Goal: Task Accomplishment & Management: Manage account settings

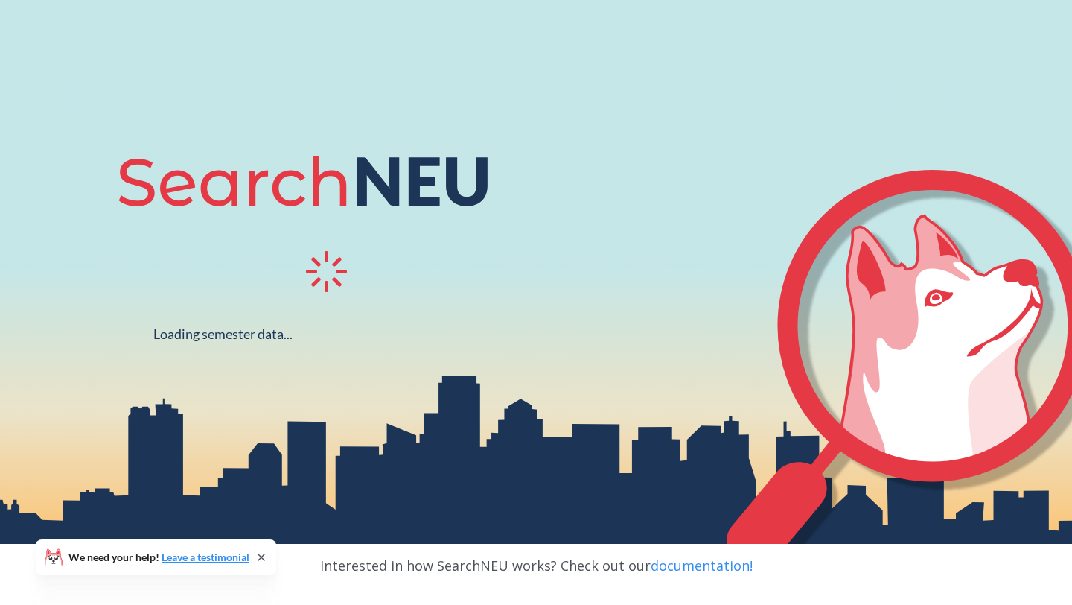
scroll to position [107, 0]
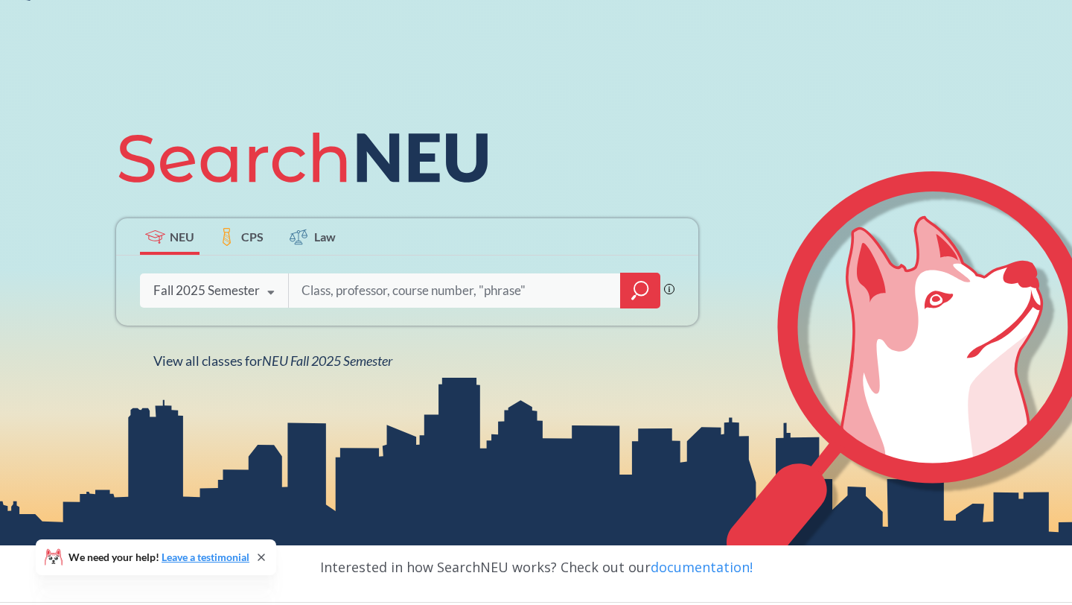
click at [483, 277] on input "search" at bounding box center [455, 290] width 310 height 31
click at [347, 283] on input "search" at bounding box center [455, 290] width 310 height 31
click at [281, 290] on icon at bounding box center [271, 293] width 28 height 42
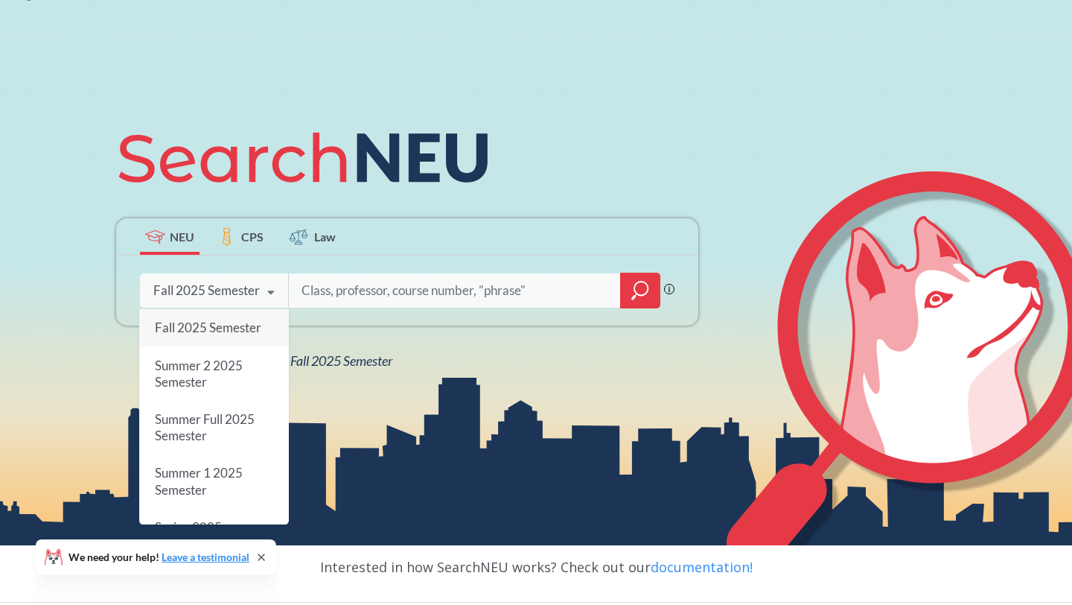
click at [281, 289] on icon at bounding box center [271, 293] width 28 height 42
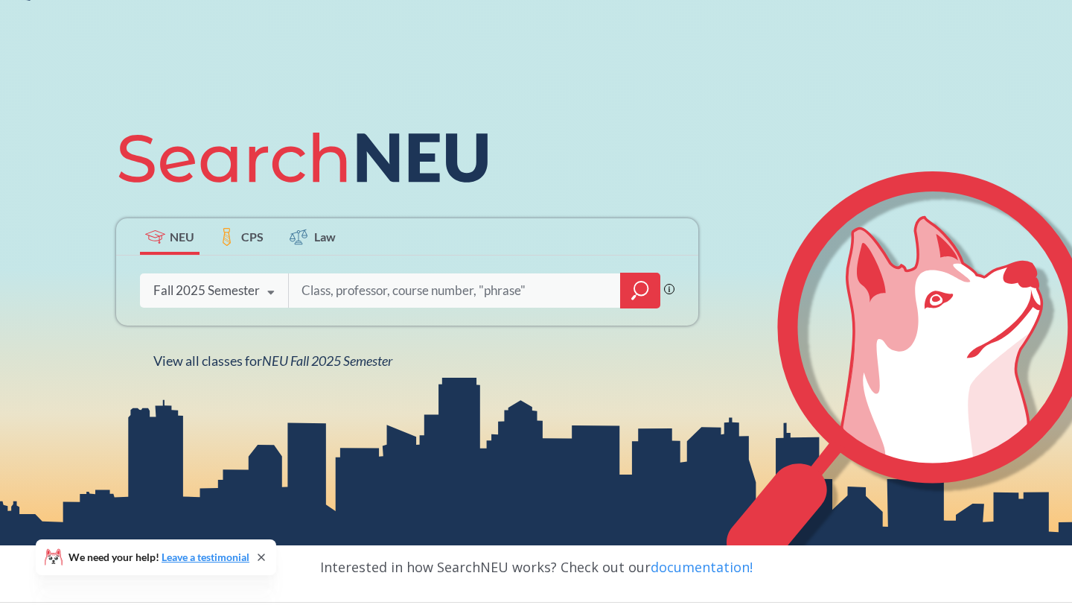
click at [386, 291] on input "search" at bounding box center [455, 290] width 310 height 31
type input "ENGW3315"
click at [631, 276] on div at bounding box center [640, 291] width 40 height 36
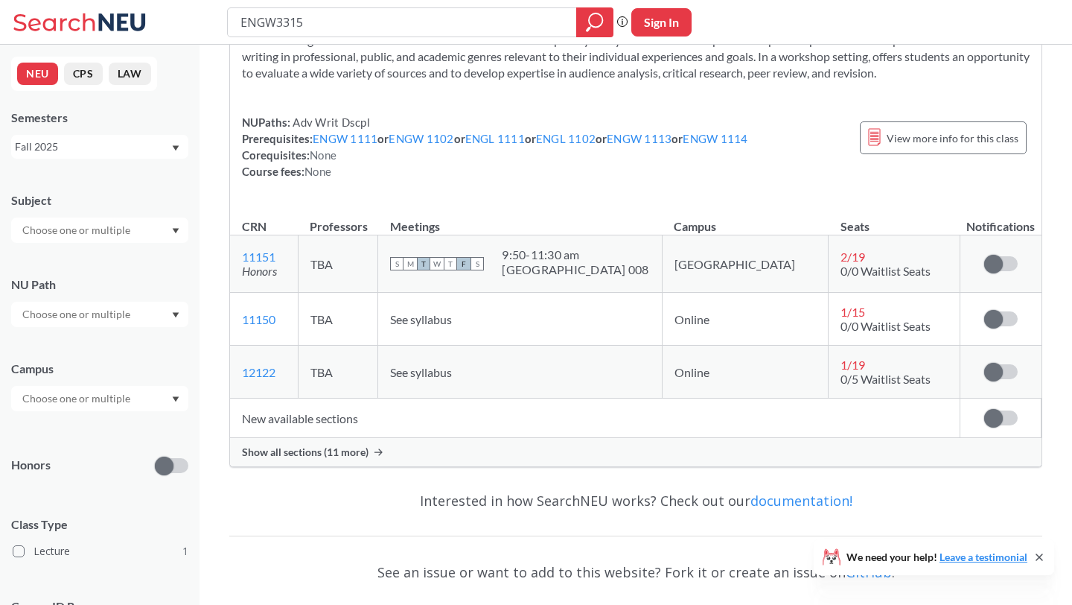
scroll to position [98, 0]
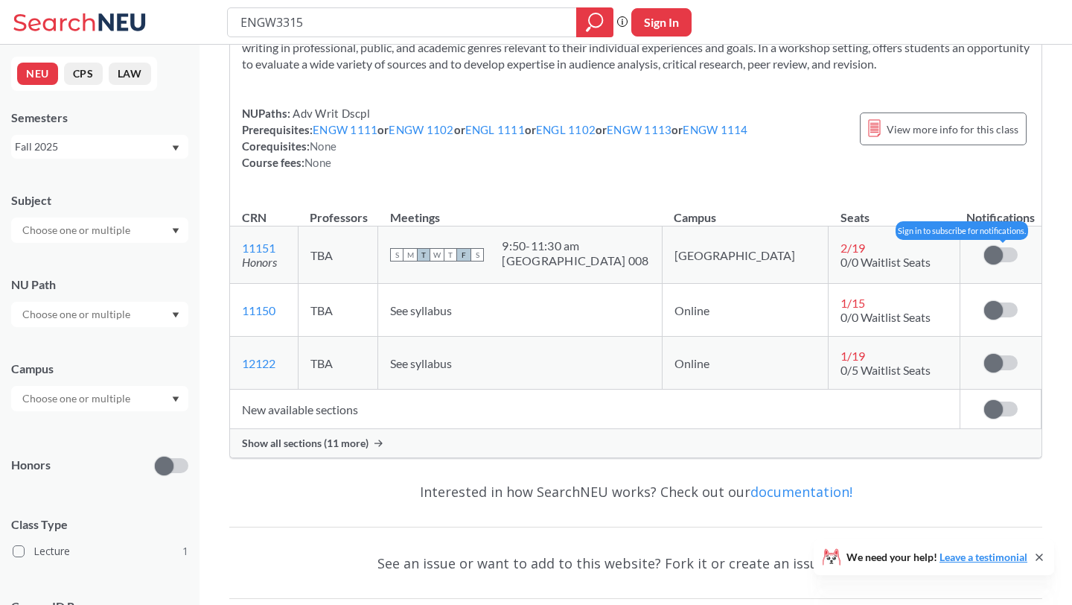
click at [996, 264] on span at bounding box center [993, 255] width 19 height 19
click at [984, 247] on input "checkbox" at bounding box center [984, 247] width 0 height 0
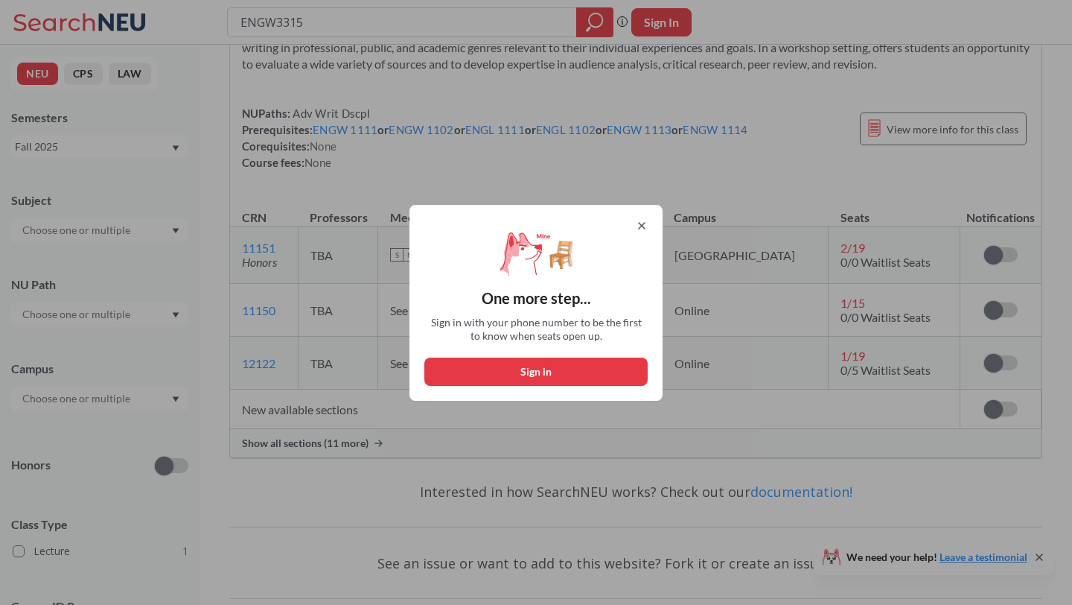
click at [588, 369] on button "Sign in" at bounding box center [535, 371] width 223 height 28
select select "US"
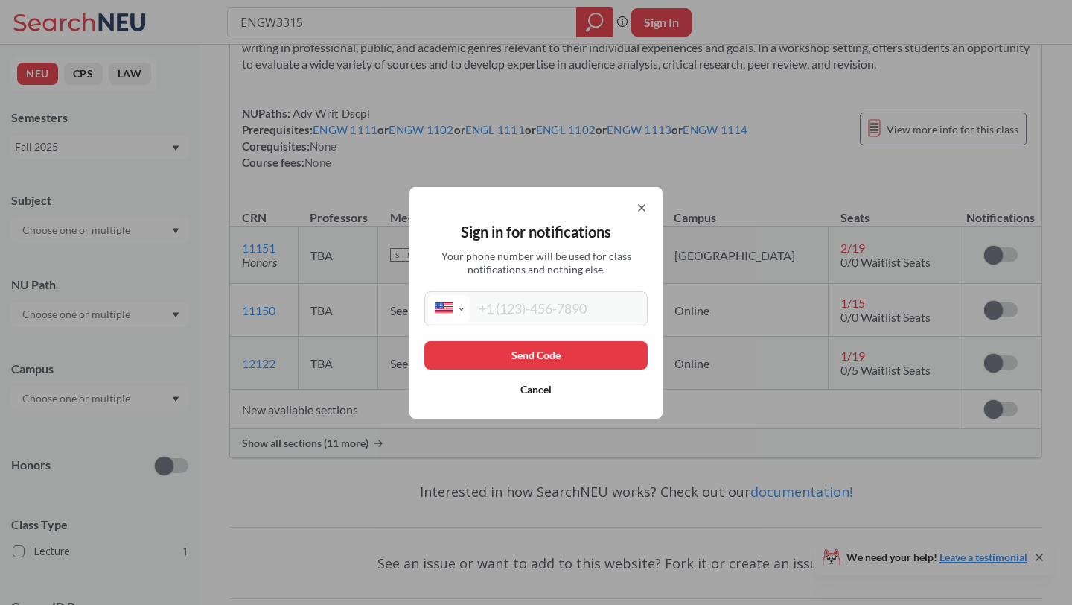
click at [555, 305] on input "tel" at bounding box center [557, 309] width 174 height 28
type input "[PHONE_NUMBER]"
click at [585, 353] on button "Send Code" at bounding box center [535, 355] width 223 height 28
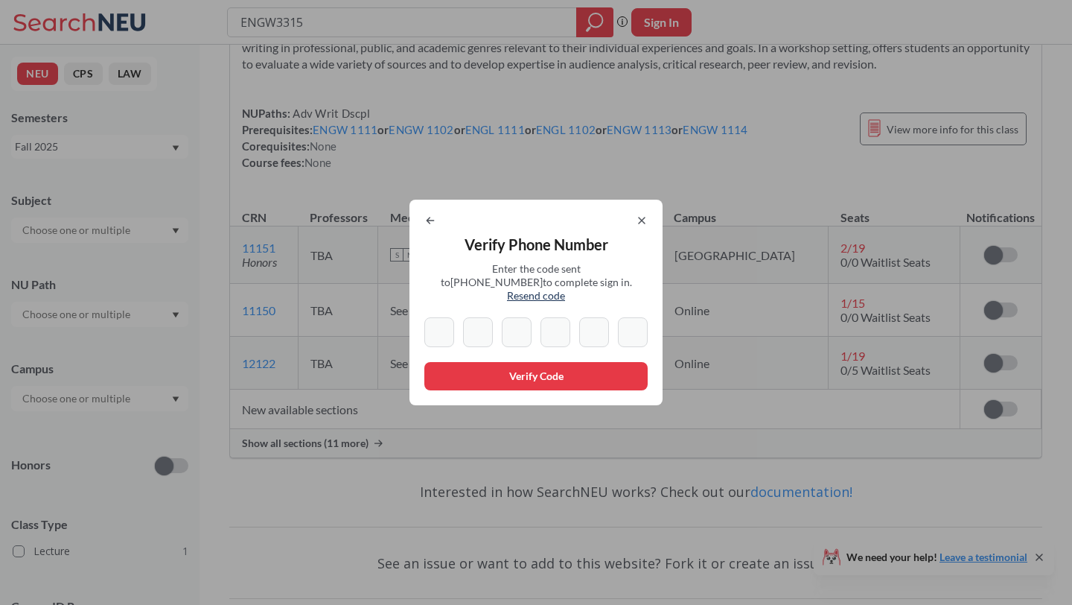
type input "6"
type input "8"
type input "4"
type input "5"
type input "9"
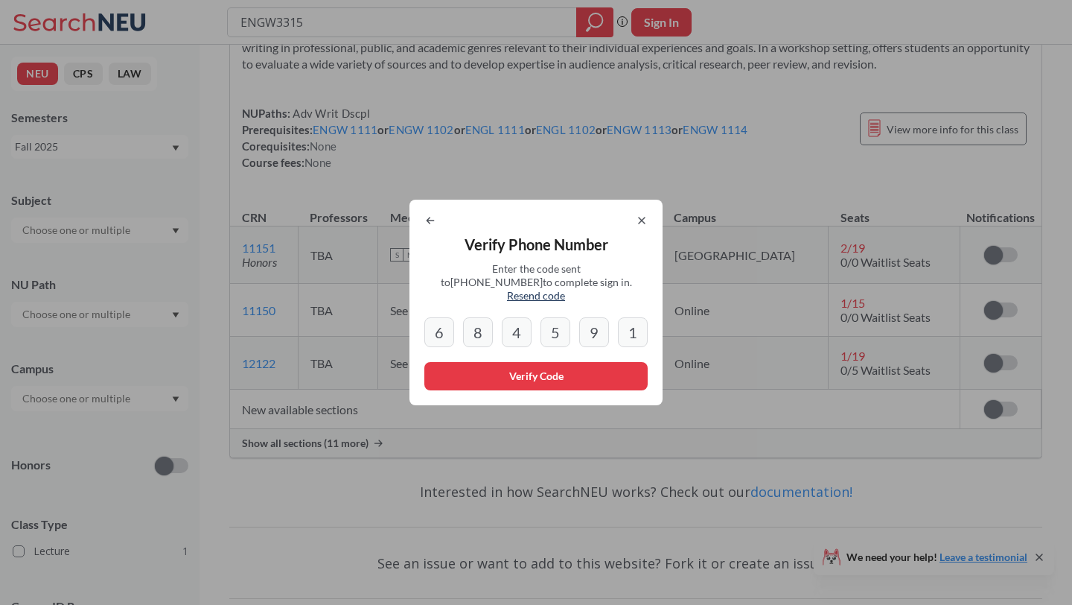
type input "1"
click at [538, 375] on button "Verify Code" at bounding box center [535, 376] width 223 height 28
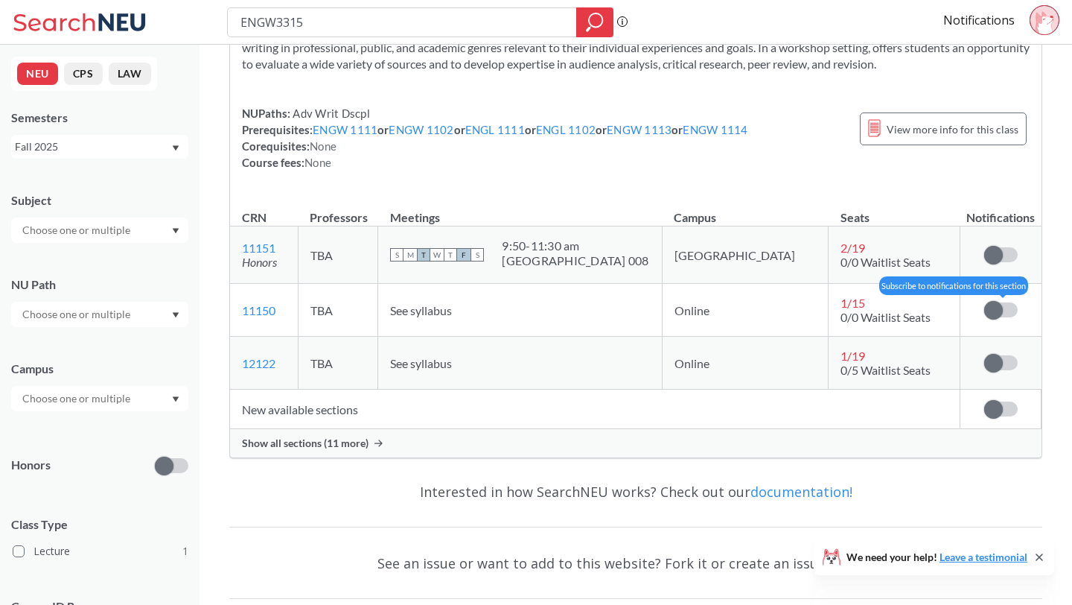
click at [1009, 317] on label at bounding box center [1001, 309] width 34 height 15
click at [984, 302] on input "checkbox" at bounding box center [984, 302] width 0 height 0
click at [1007, 319] on span at bounding box center [1008, 310] width 19 height 19
click at [984, 302] on input "checkbox" at bounding box center [984, 302] width 0 height 0
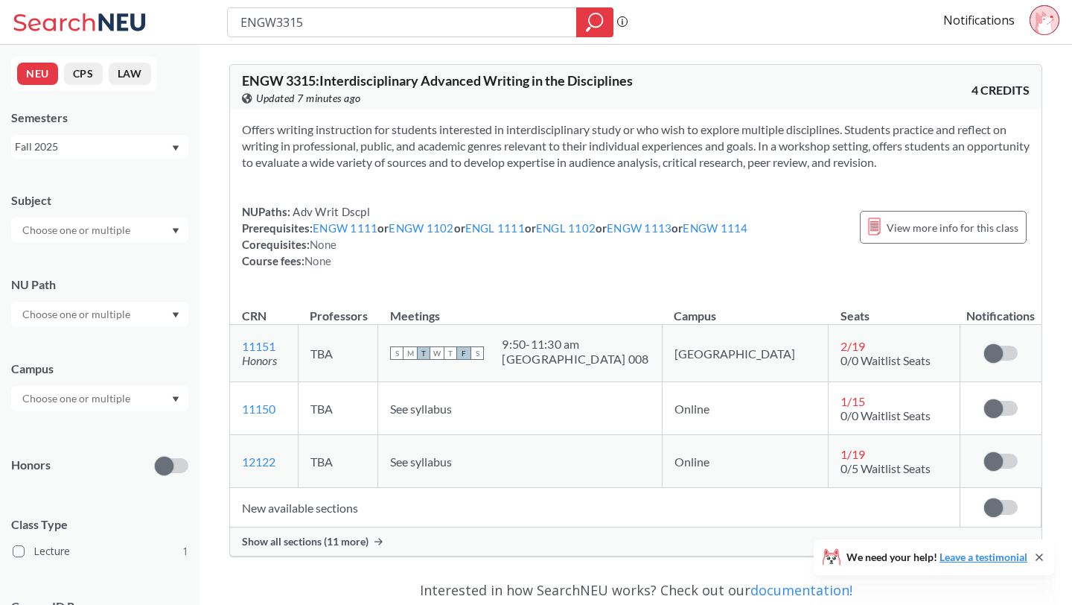
scroll to position [127, 0]
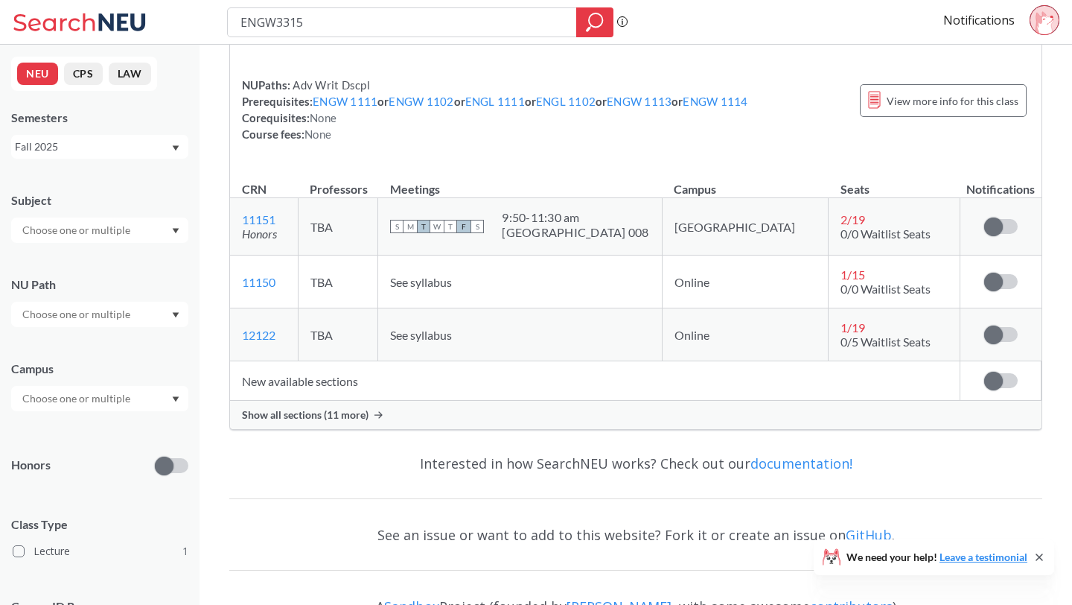
click at [344, 421] on span "Show all sections (11 more)" at bounding box center [305, 414] width 127 height 13
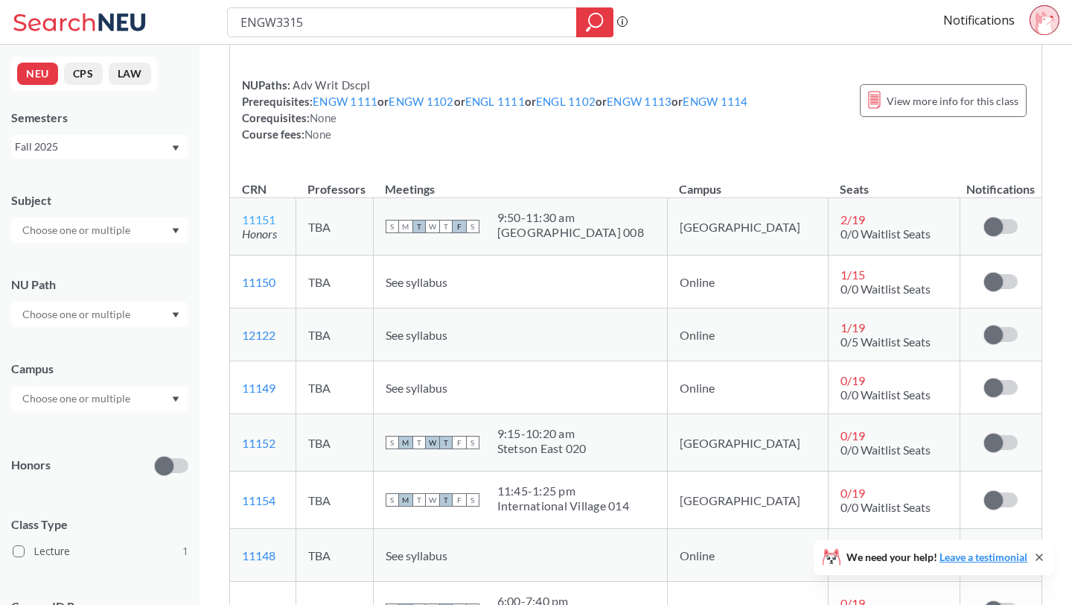
click at [260, 226] on link "11151" at bounding box center [259, 219] width 34 height 14
click at [996, 236] on span at bounding box center [993, 226] width 19 height 19
click at [984, 219] on input "checkbox" at bounding box center [984, 219] width 0 height 0
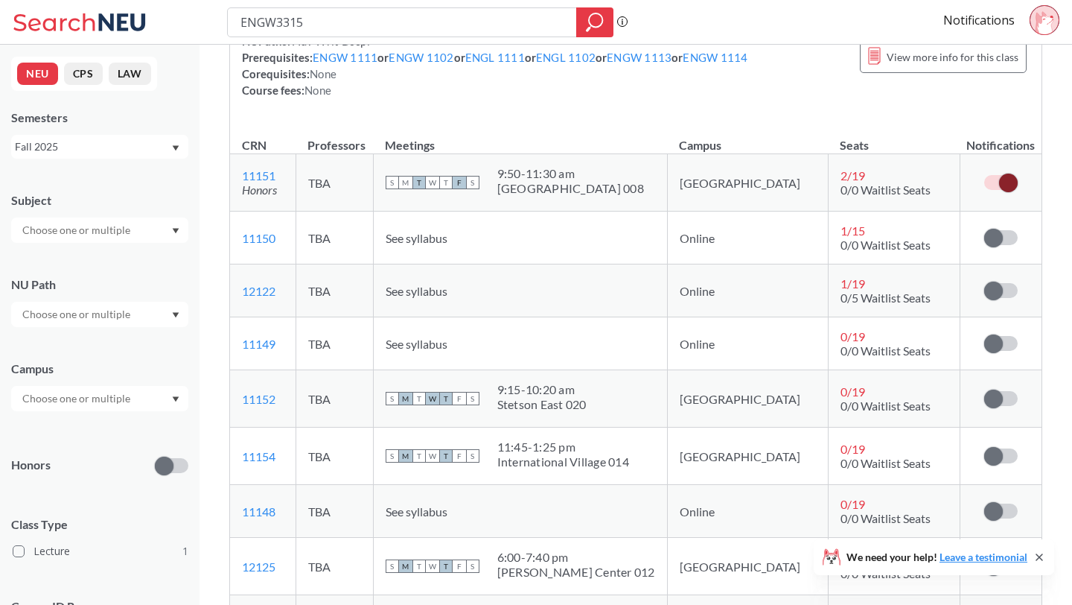
scroll to position [235, 0]
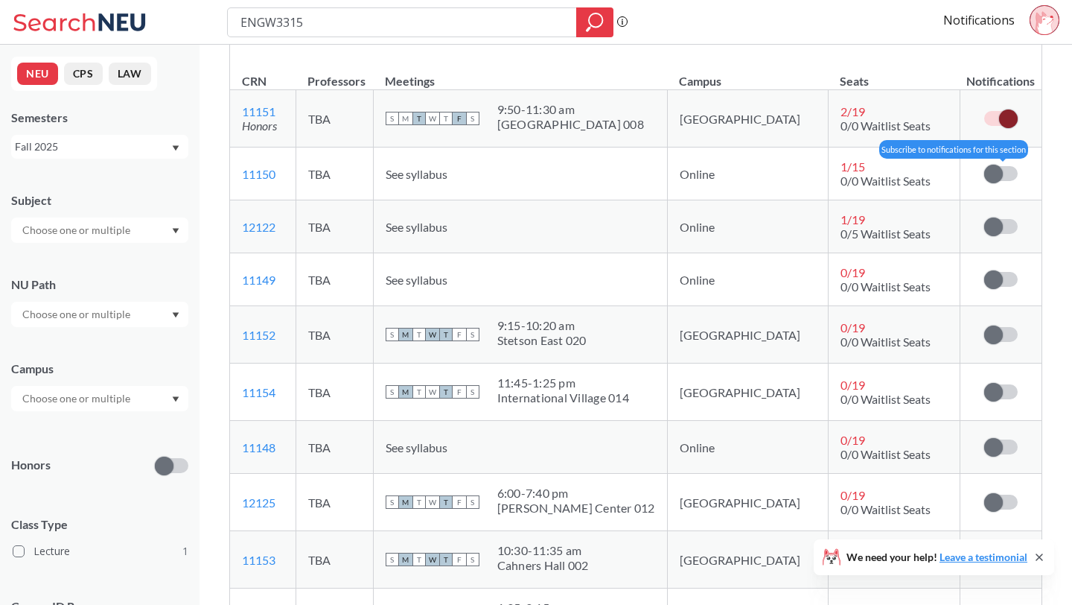
click at [997, 183] on span at bounding box center [993, 174] width 19 height 19
click at [984, 166] on input "checkbox" at bounding box center [984, 166] width 0 height 0
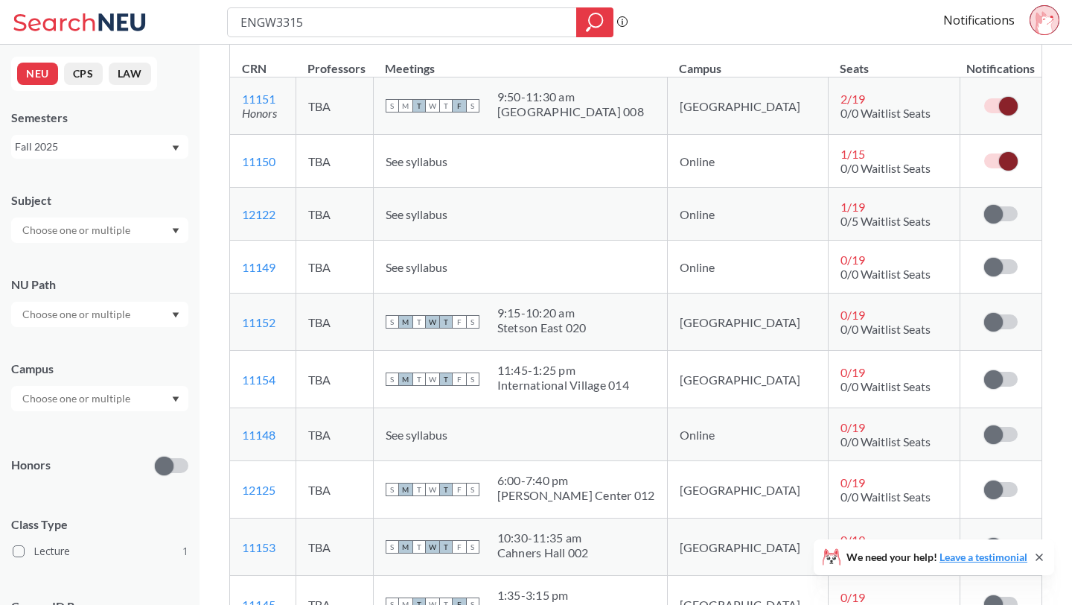
scroll to position [250, 0]
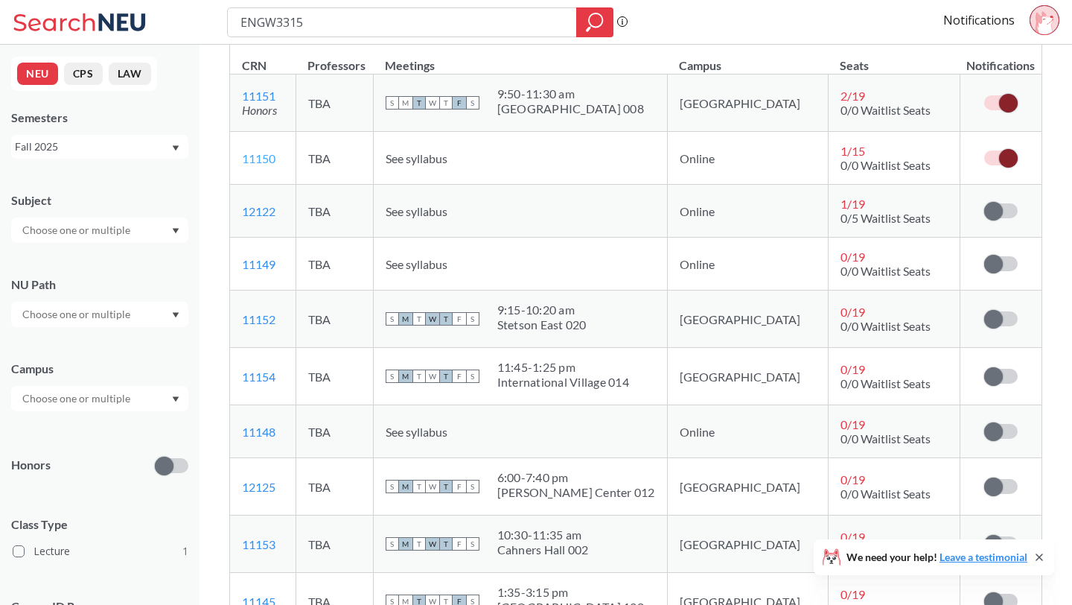
click at [262, 165] on link "11150" at bounding box center [259, 158] width 34 height 14
click at [996, 220] on span at bounding box center [993, 211] width 19 height 19
click at [984, 203] on input "checkbox" at bounding box center [984, 203] width 0 height 0
click at [998, 273] on span at bounding box center [993, 264] width 19 height 19
click at [984, 256] on input "checkbox" at bounding box center [984, 256] width 0 height 0
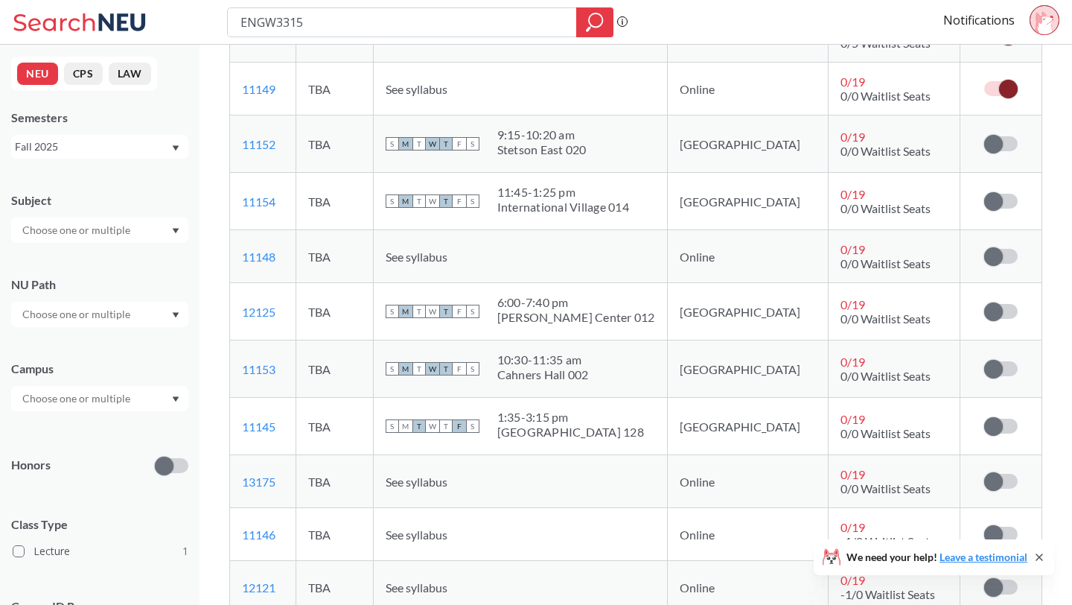
scroll to position [430, 0]
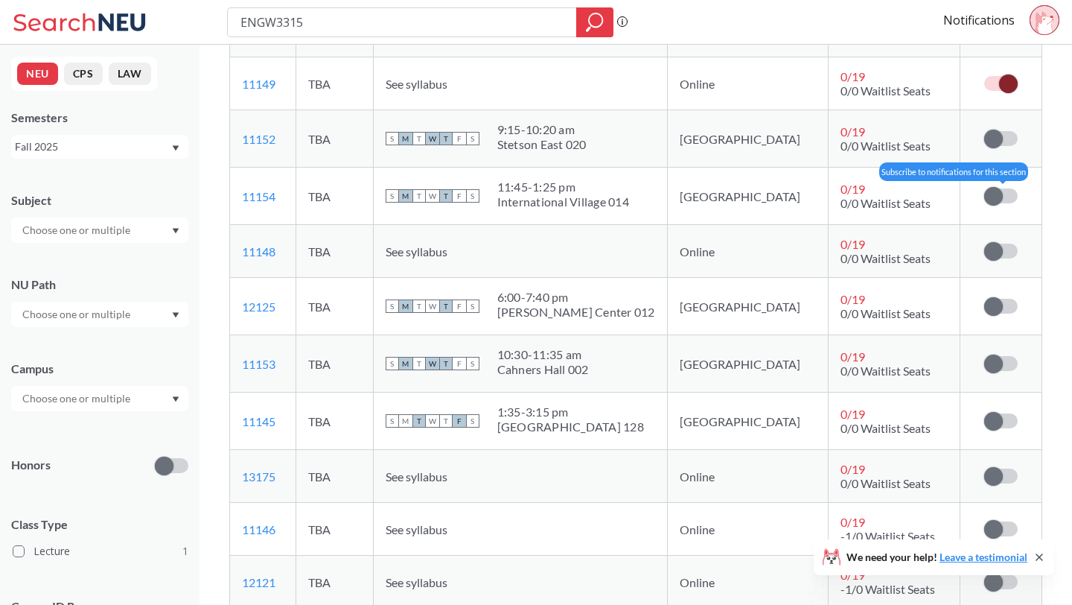
click at [996, 206] on span at bounding box center [993, 196] width 19 height 19
click at [984, 188] on input "checkbox" at bounding box center [984, 188] width 0 height 0
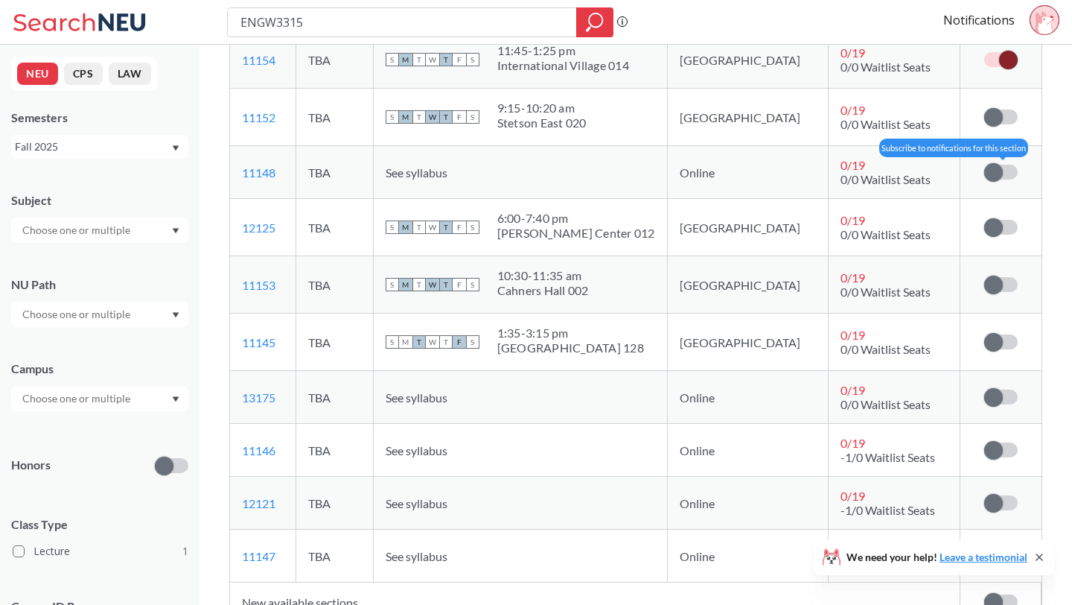
scroll to position [515, 0]
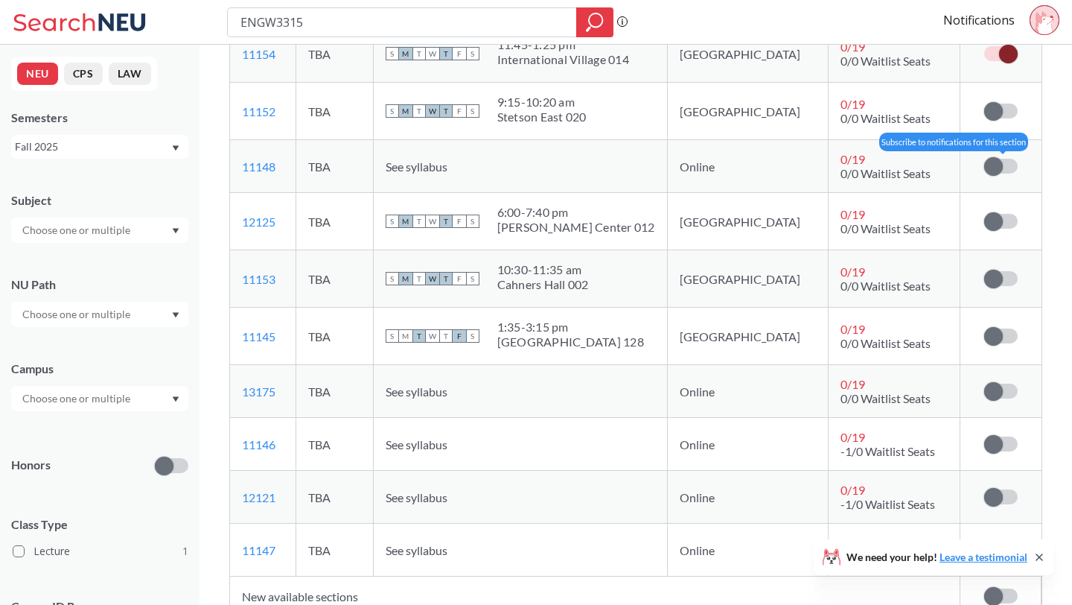
click at [998, 176] on span at bounding box center [993, 166] width 19 height 19
click at [984, 159] on input "checkbox" at bounding box center [984, 159] width 0 height 0
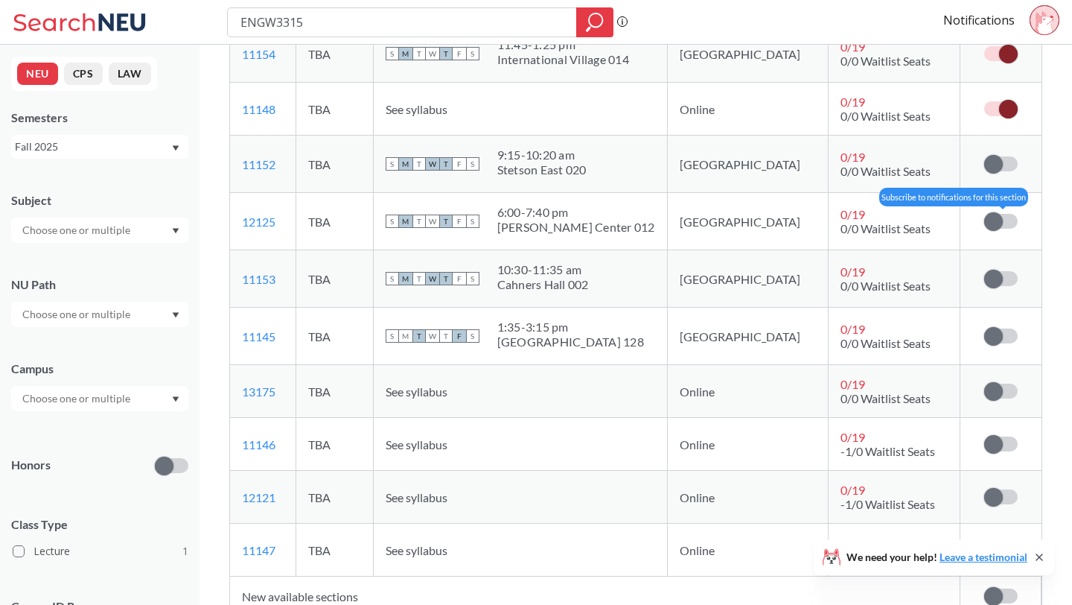
click at [999, 230] on span at bounding box center [993, 221] width 19 height 19
click at [984, 214] on input "checkbox" at bounding box center [984, 214] width 0 height 0
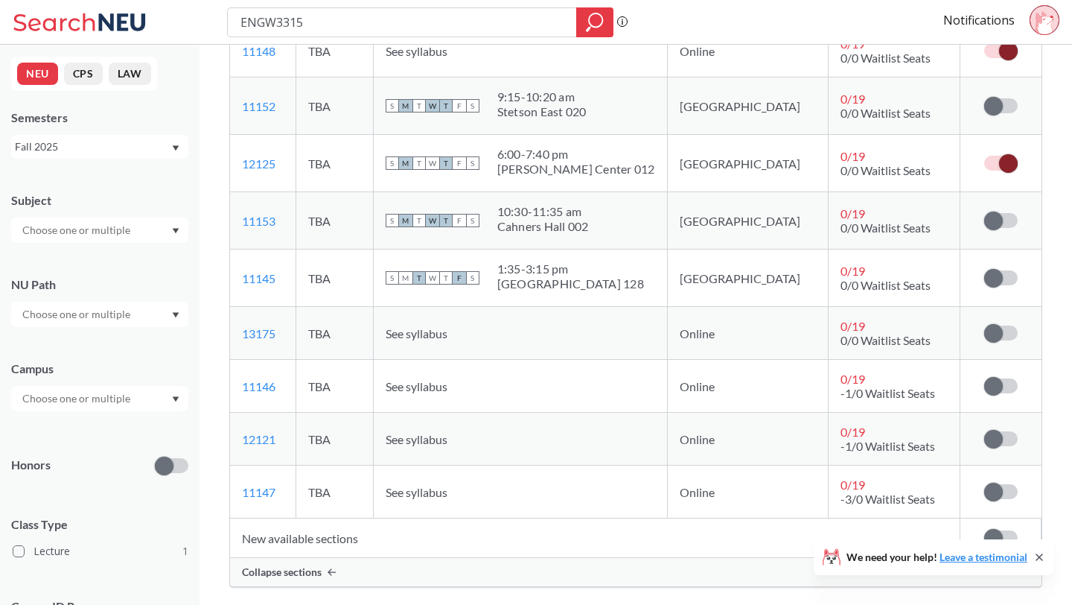
scroll to position [576, 0]
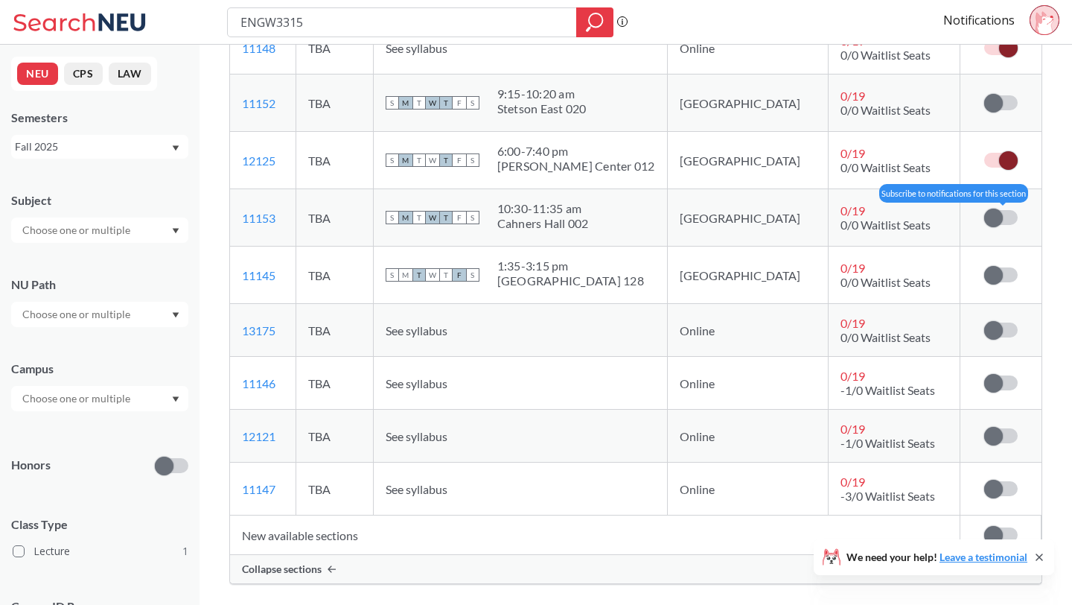
click at [997, 227] on span at bounding box center [993, 217] width 19 height 19
click at [984, 210] on input "checkbox" at bounding box center [984, 210] width 0 height 0
click at [997, 225] on label at bounding box center [1001, 217] width 34 height 15
click at [984, 210] on input "checkbox" at bounding box center [984, 210] width 0 height 0
click at [997, 227] on span at bounding box center [993, 217] width 19 height 19
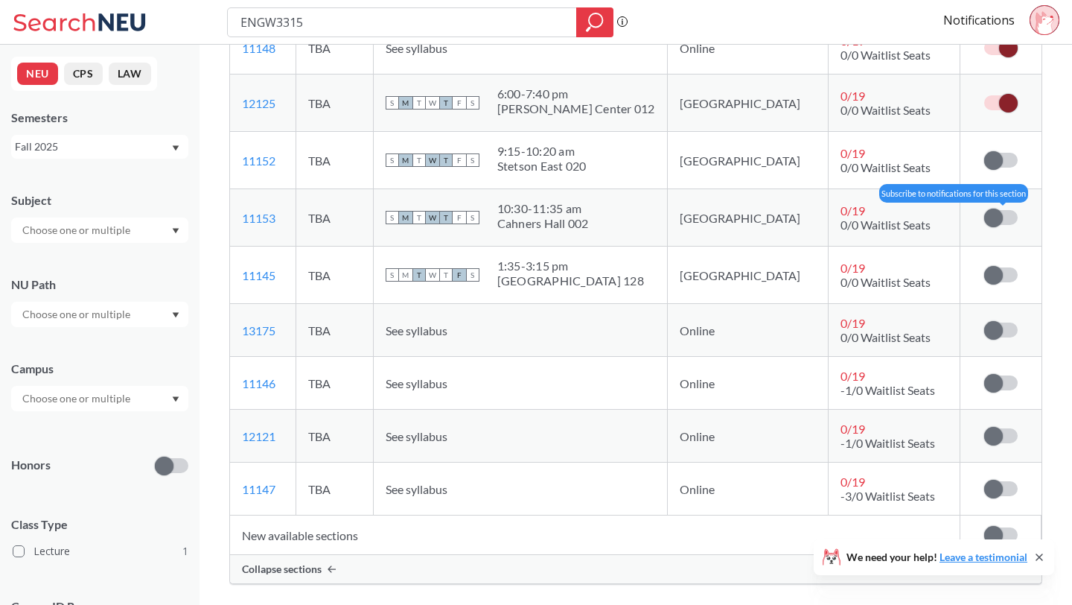
click at [984, 210] on input "checkbox" at bounding box center [984, 210] width 0 height 0
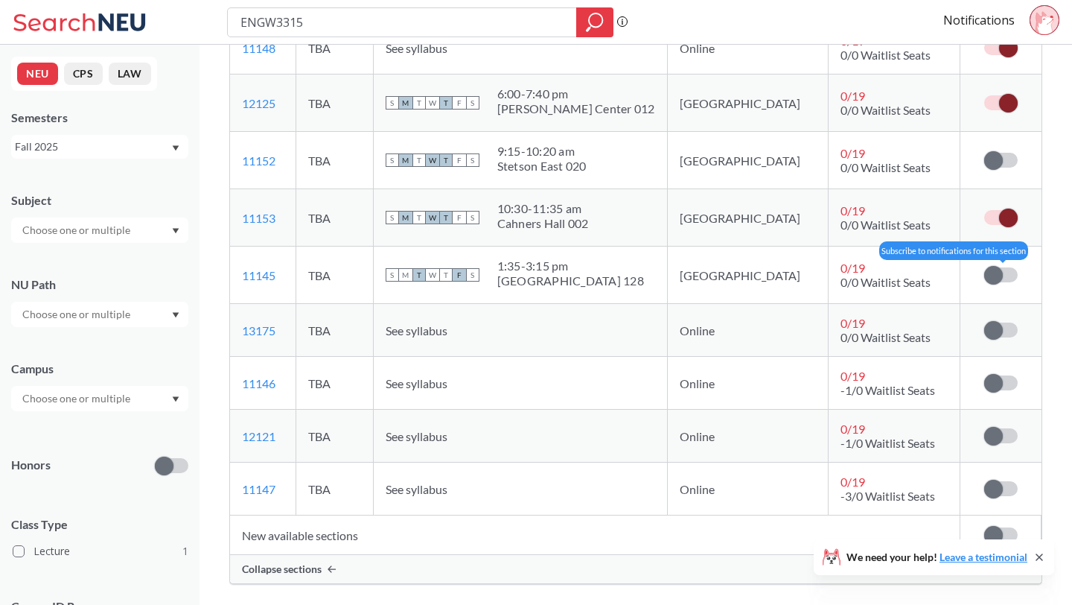
click at [1003, 282] on label at bounding box center [1001, 274] width 34 height 15
click at [984, 267] on input "checkbox" at bounding box center [984, 267] width 0 height 0
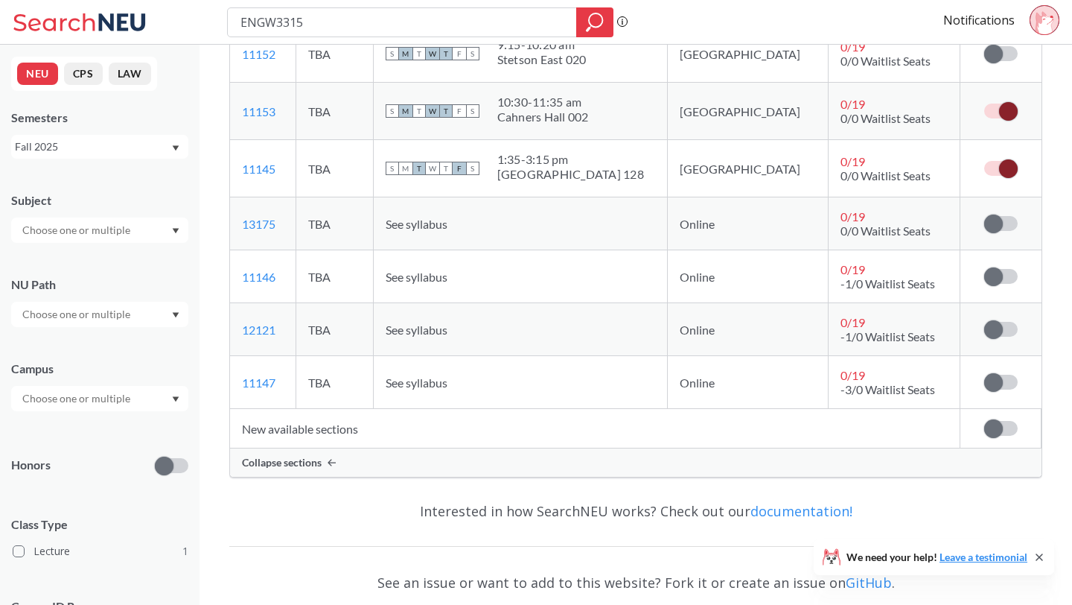
scroll to position [699, 0]
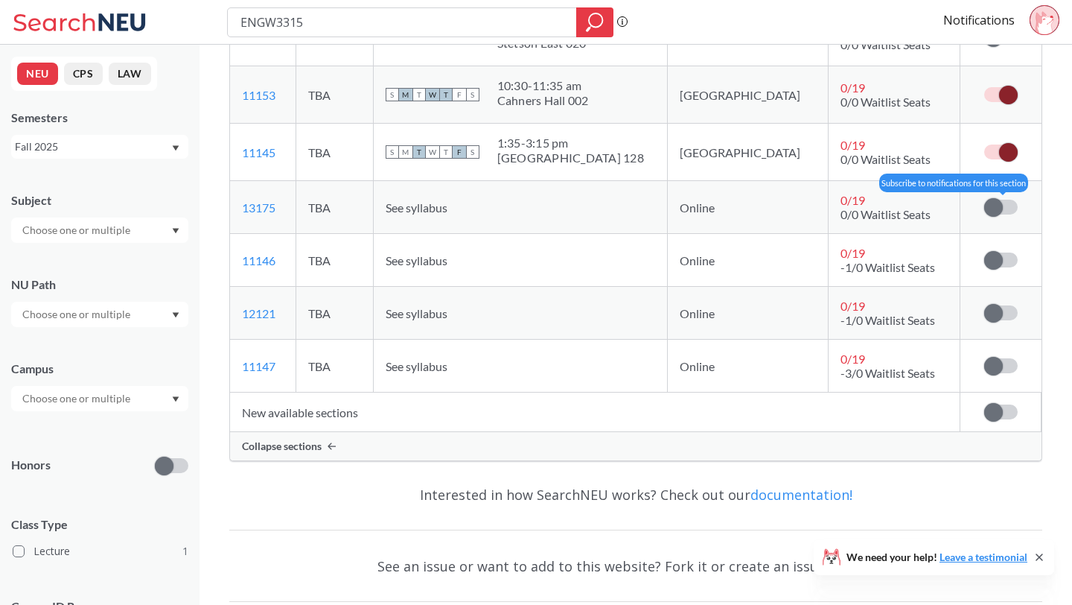
click at [987, 217] on span at bounding box center [993, 207] width 19 height 19
click at [984, 200] on input "checkbox" at bounding box center [984, 200] width 0 height 0
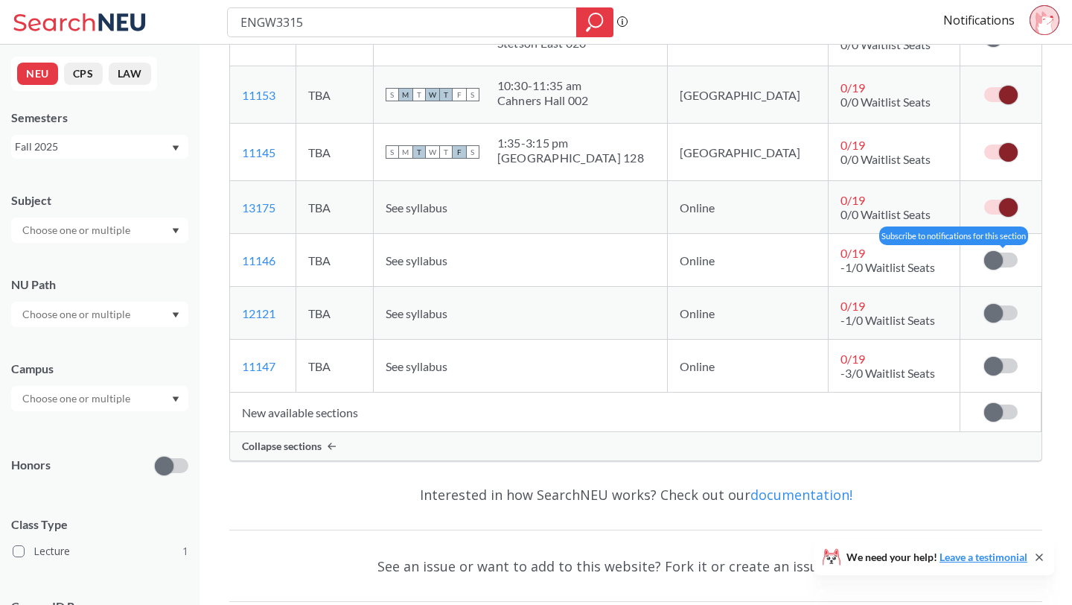
click at [996, 270] on span at bounding box center [993, 260] width 19 height 19
click at [984, 252] on input "checkbox" at bounding box center [984, 252] width 0 height 0
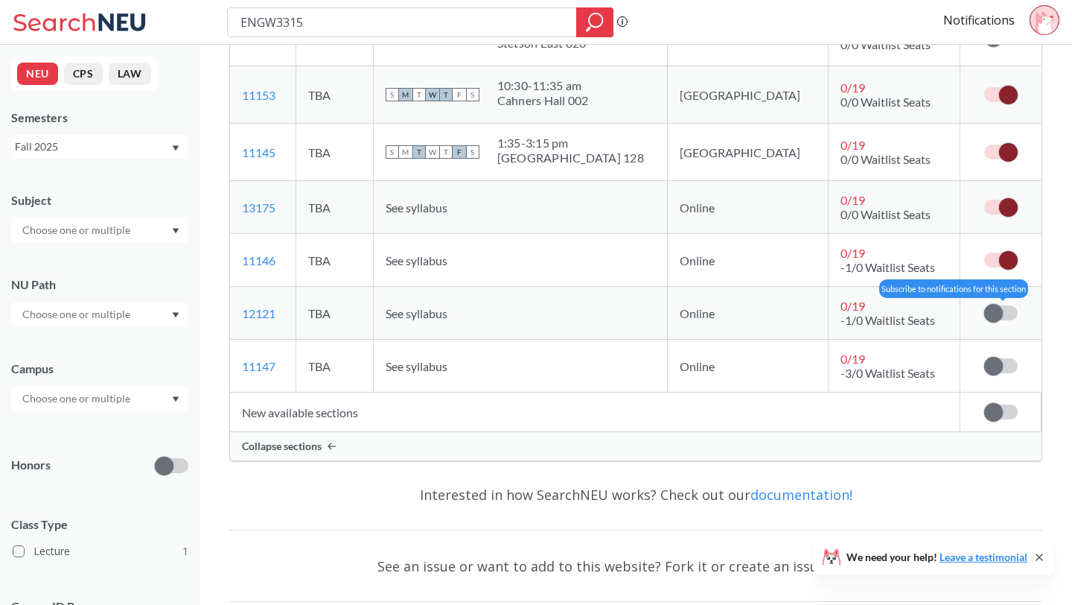
click at [1003, 320] on label at bounding box center [1001, 312] width 34 height 15
click at [984, 305] on input "checkbox" at bounding box center [984, 305] width 0 height 0
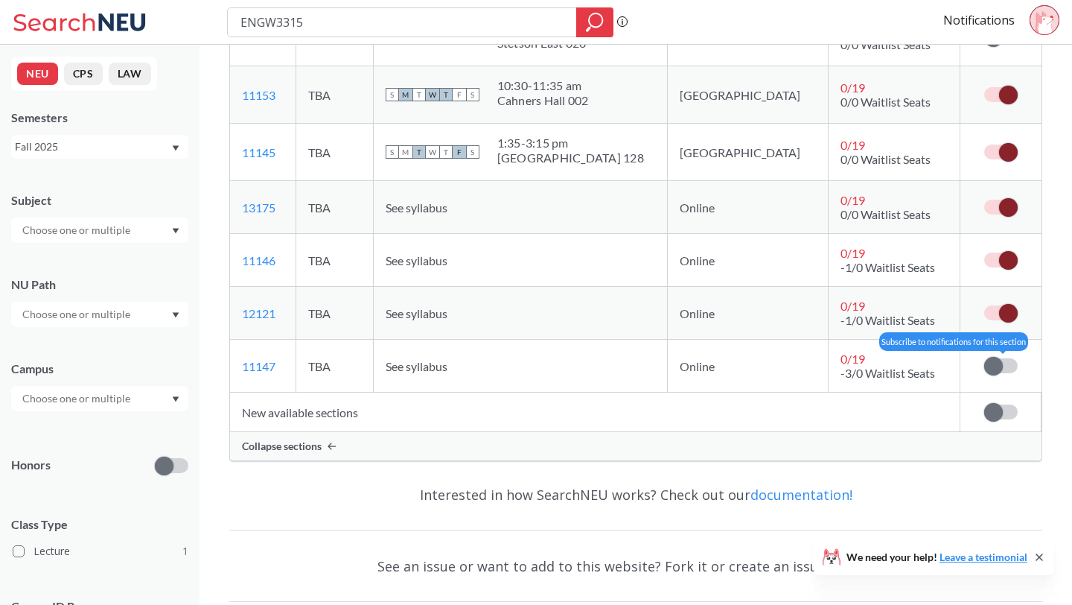
click at [1001, 373] on label at bounding box center [1001, 365] width 34 height 15
click at [984, 358] on input "checkbox" at bounding box center [984, 358] width 0 height 0
click at [997, 421] on span at bounding box center [993, 412] width 19 height 19
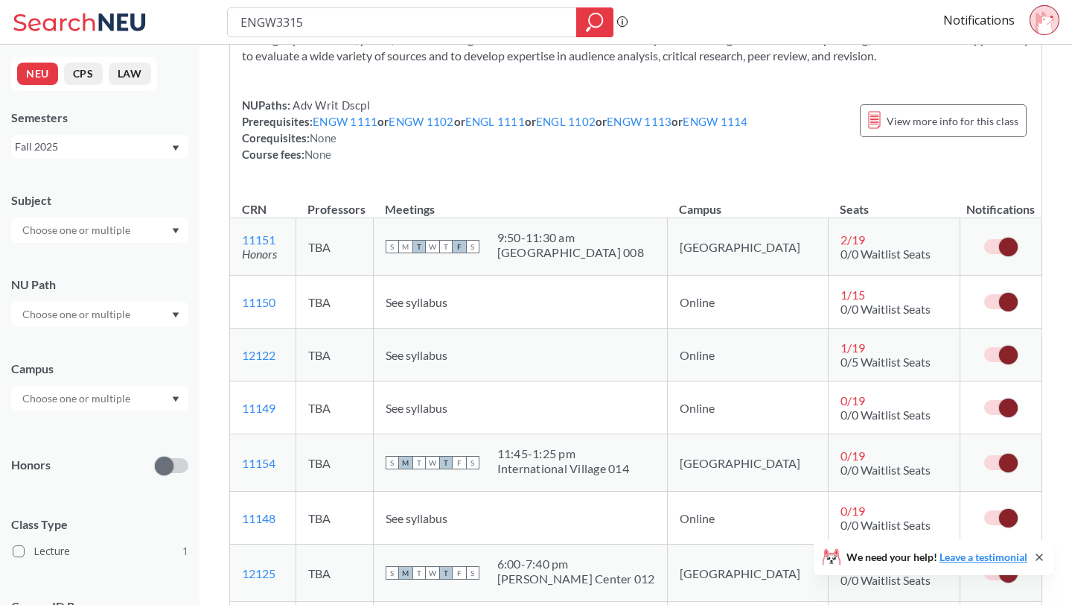
scroll to position [0, 0]
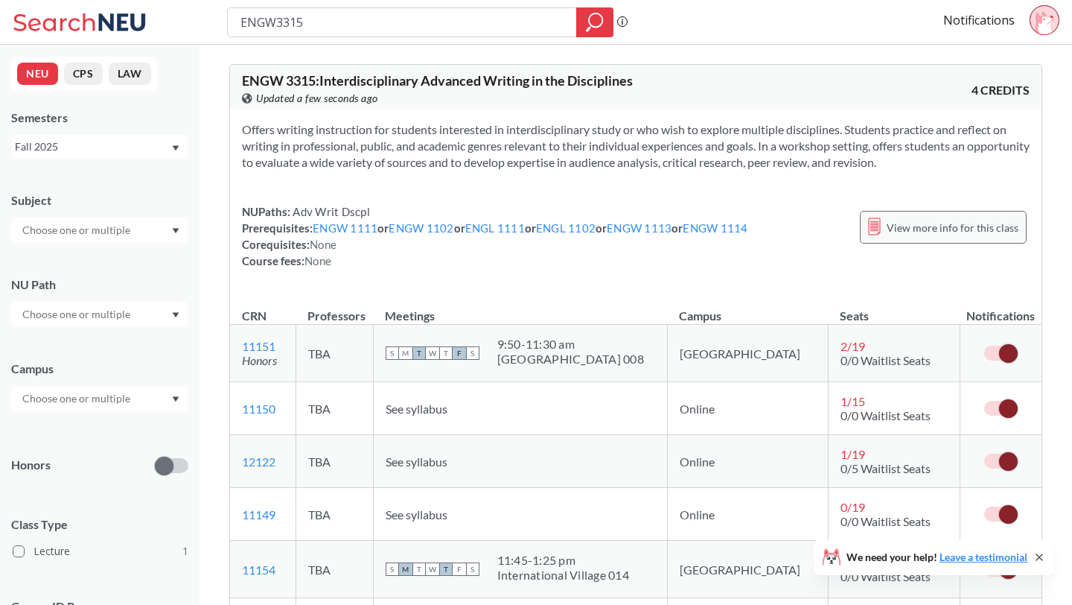
click at [955, 237] on span "View more info for this class" at bounding box center [953, 227] width 132 height 19
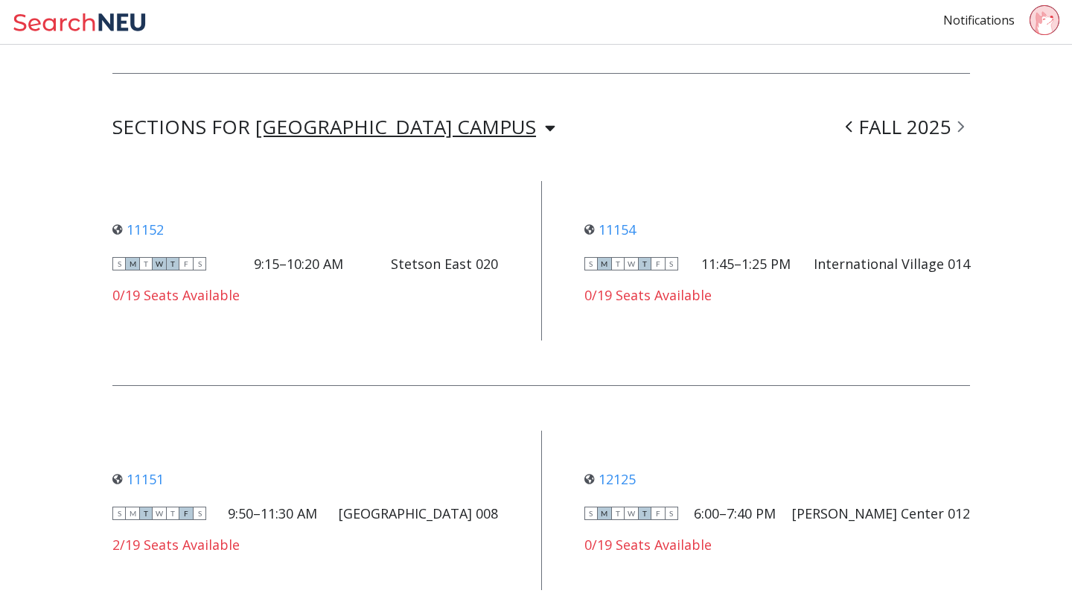
scroll to position [1238, 0]
click at [339, 117] on div "BOSTON CAMPUS" at bounding box center [395, 125] width 281 height 16
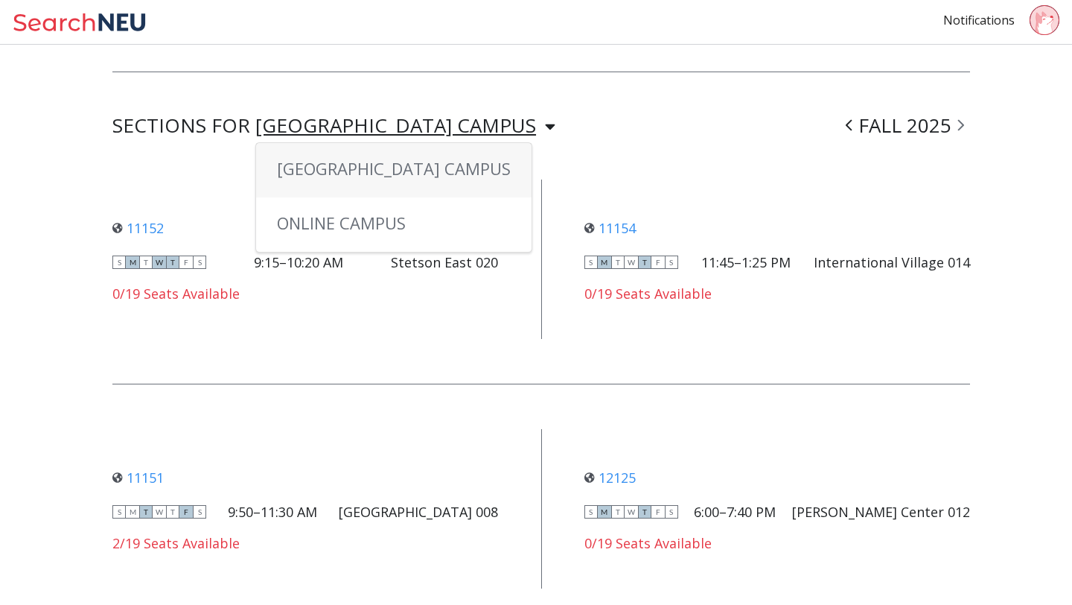
click at [348, 157] on span "BOSTON CAMPUS" at bounding box center [394, 168] width 234 height 22
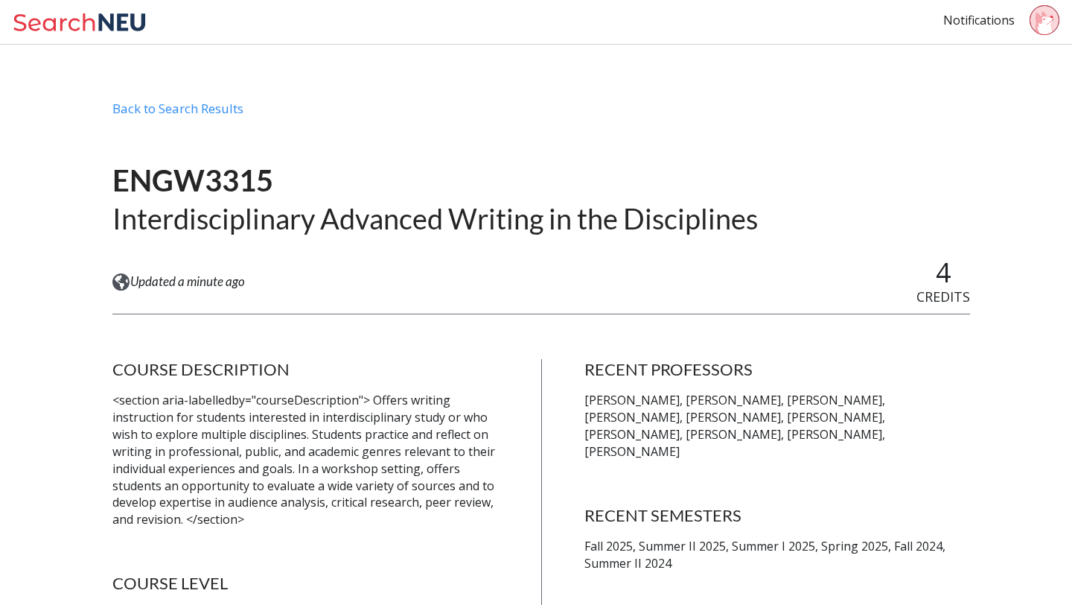
scroll to position [0, 0]
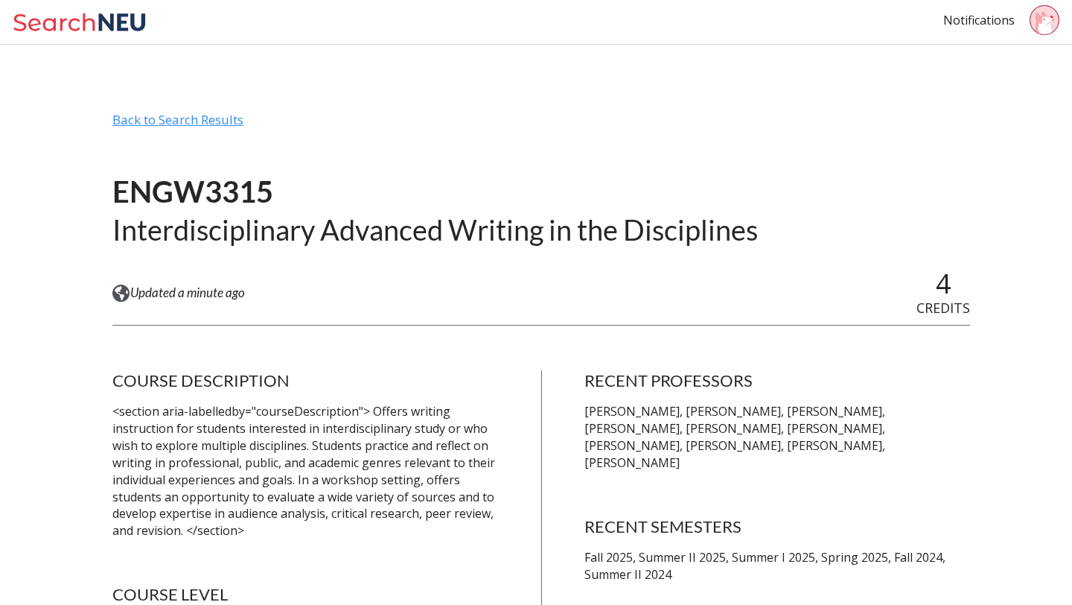
click at [214, 118] on div "Back to Search Results" at bounding box center [541, 126] width 858 height 28
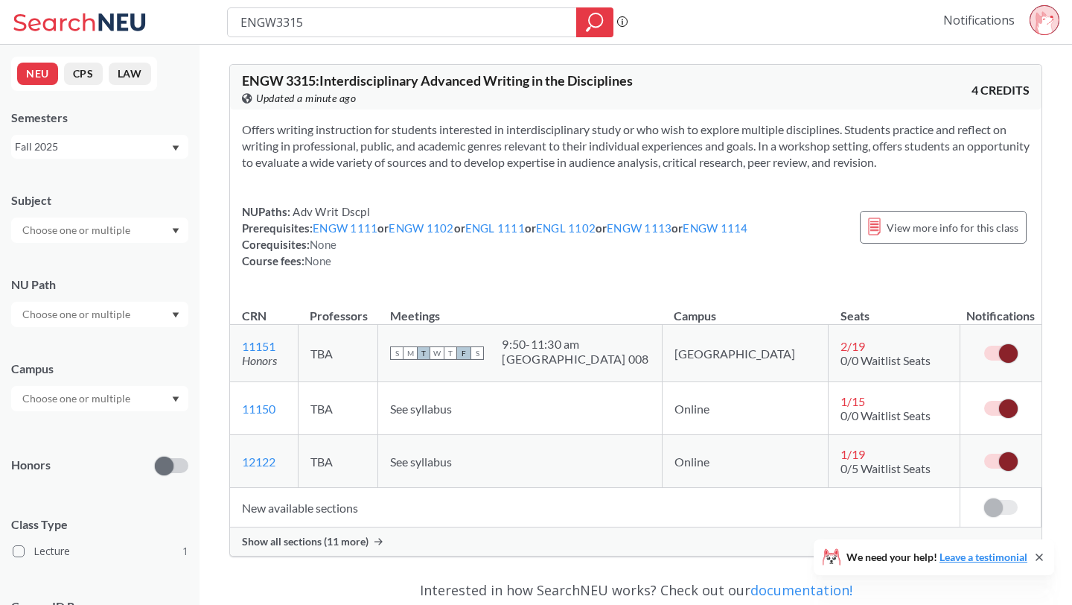
click at [990, 25] on link "Notifications" at bounding box center [978, 20] width 71 height 16
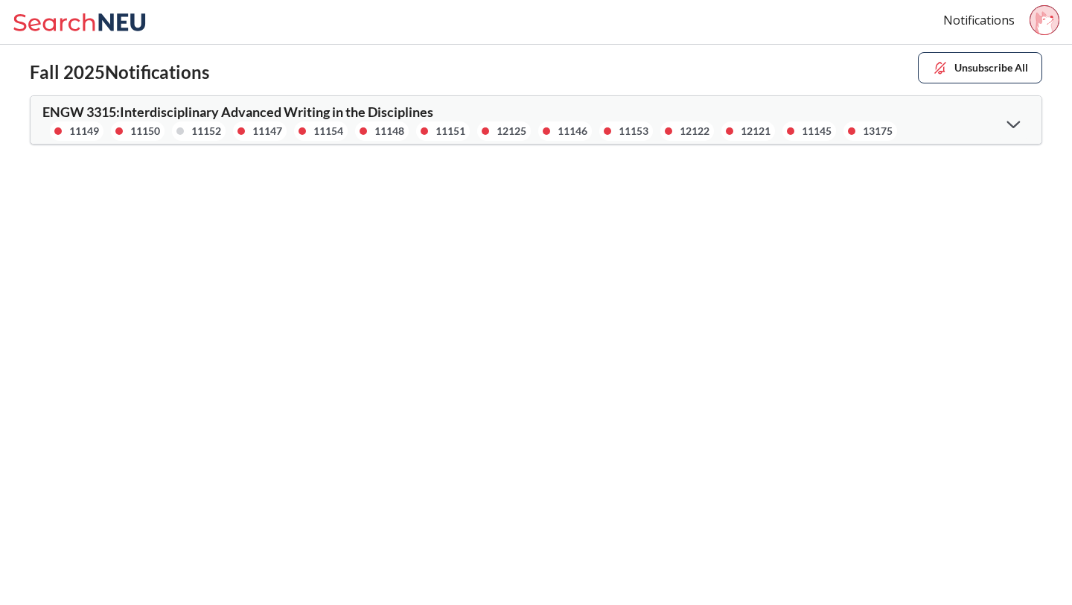
click at [1014, 114] on div at bounding box center [1014, 123] width 32 height 31
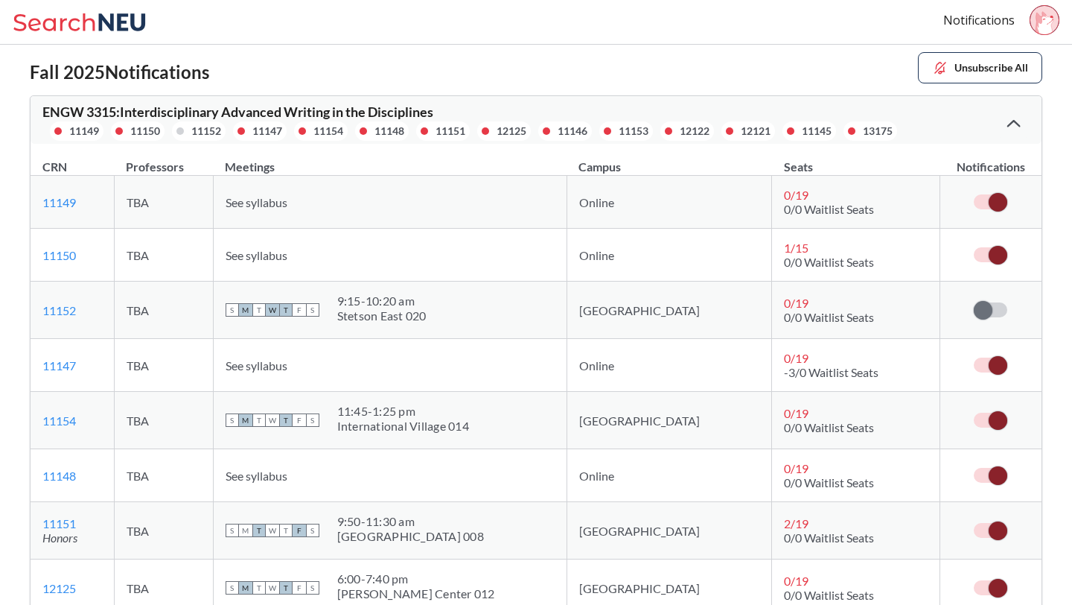
click at [1013, 113] on div at bounding box center [1014, 123] width 32 height 30
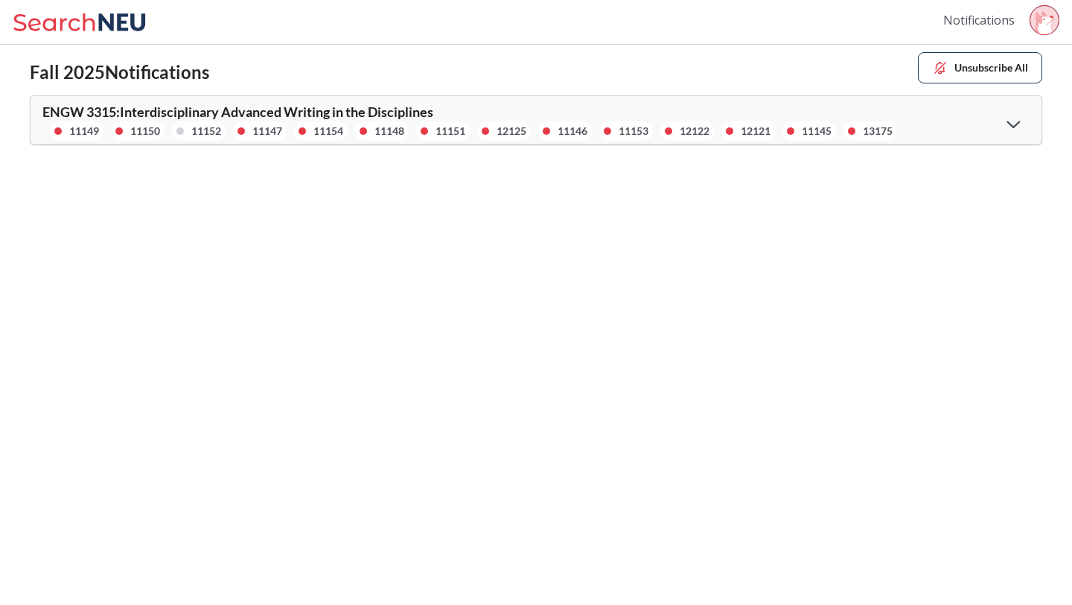
click at [999, 22] on link "Notifications" at bounding box center [978, 20] width 71 height 16
click at [111, 28] on icon at bounding box center [122, 21] width 47 height 17
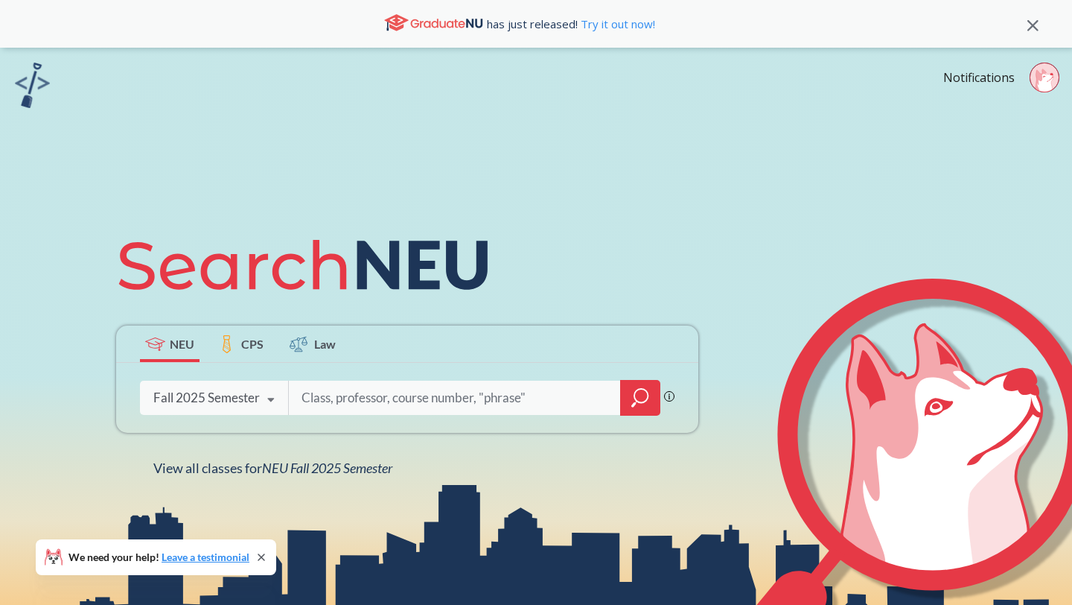
click at [369, 396] on input "search" at bounding box center [455, 397] width 310 height 31
